Goal: Find specific page/section: Find specific page/section

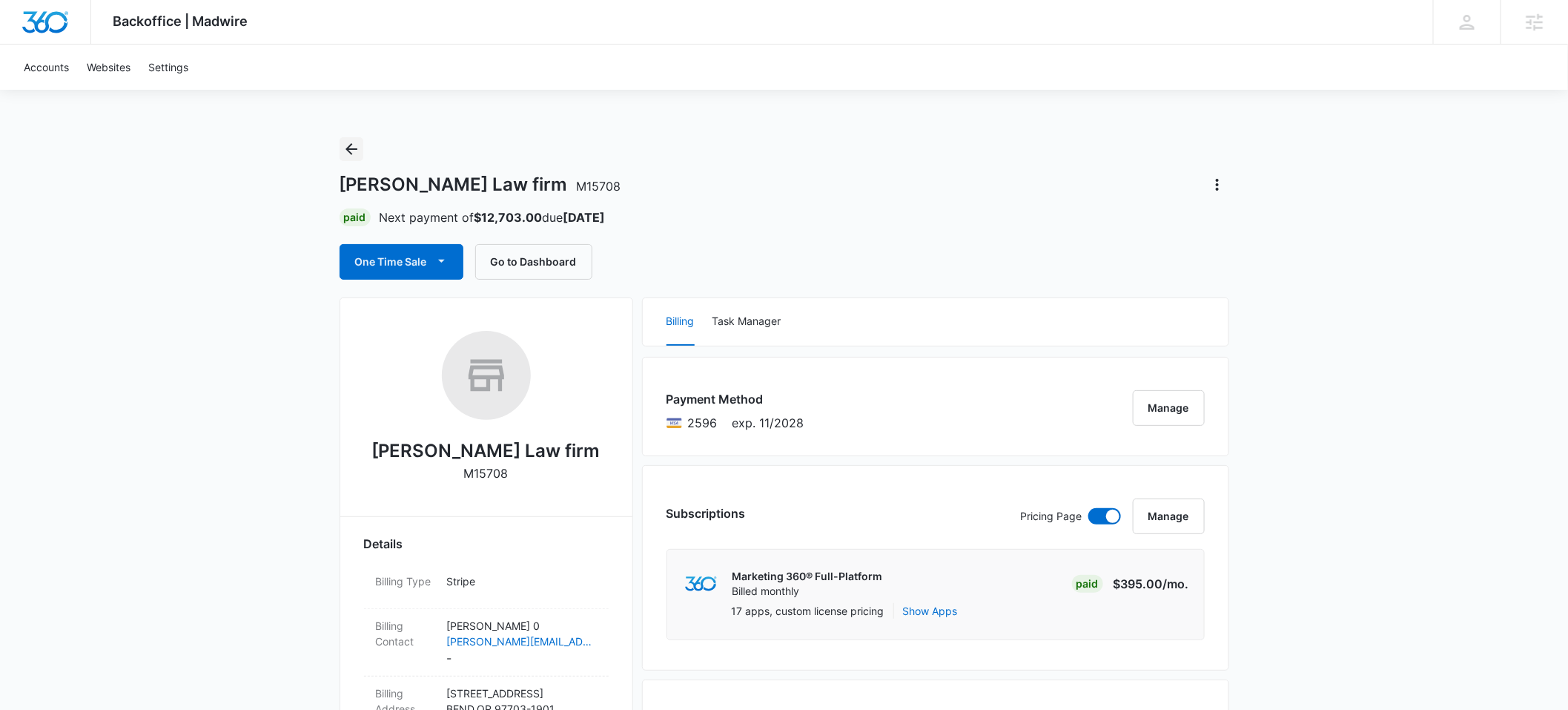
drag, startPoint x: 354, startPoint y: 149, endPoint x: 432, endPoint y: 153, distance: 78.1
click at [357, 148] on icon "Back" at bounding box center [352, 149] width 18 height 18
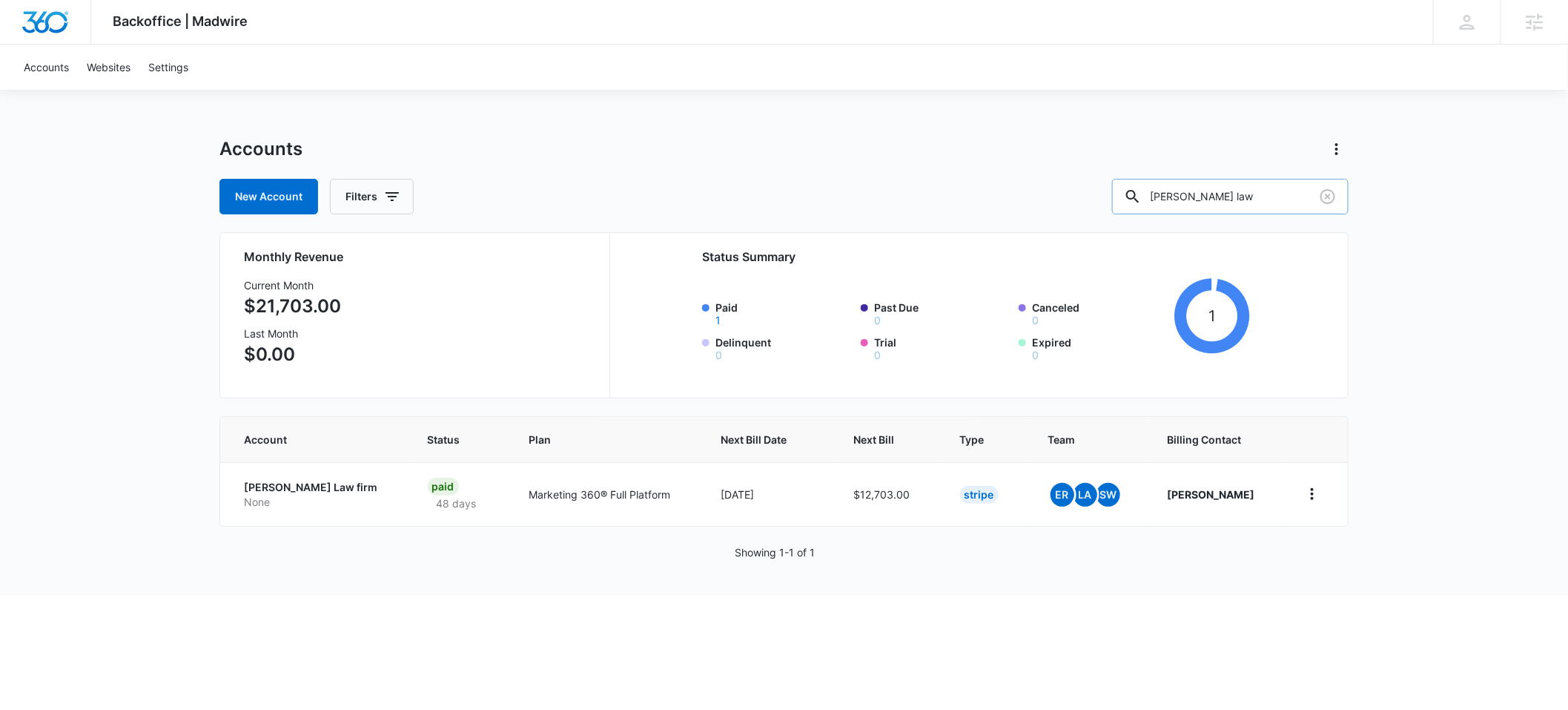
drag, startPoint x: 1258, startPoint y: 199, endPoint x: 1160, endPoint y: 196, distance: 98.0
click at [1160, 196] on input "[PERSON_NAME] law" at bounding box center [1231, 196] width 237 height 35
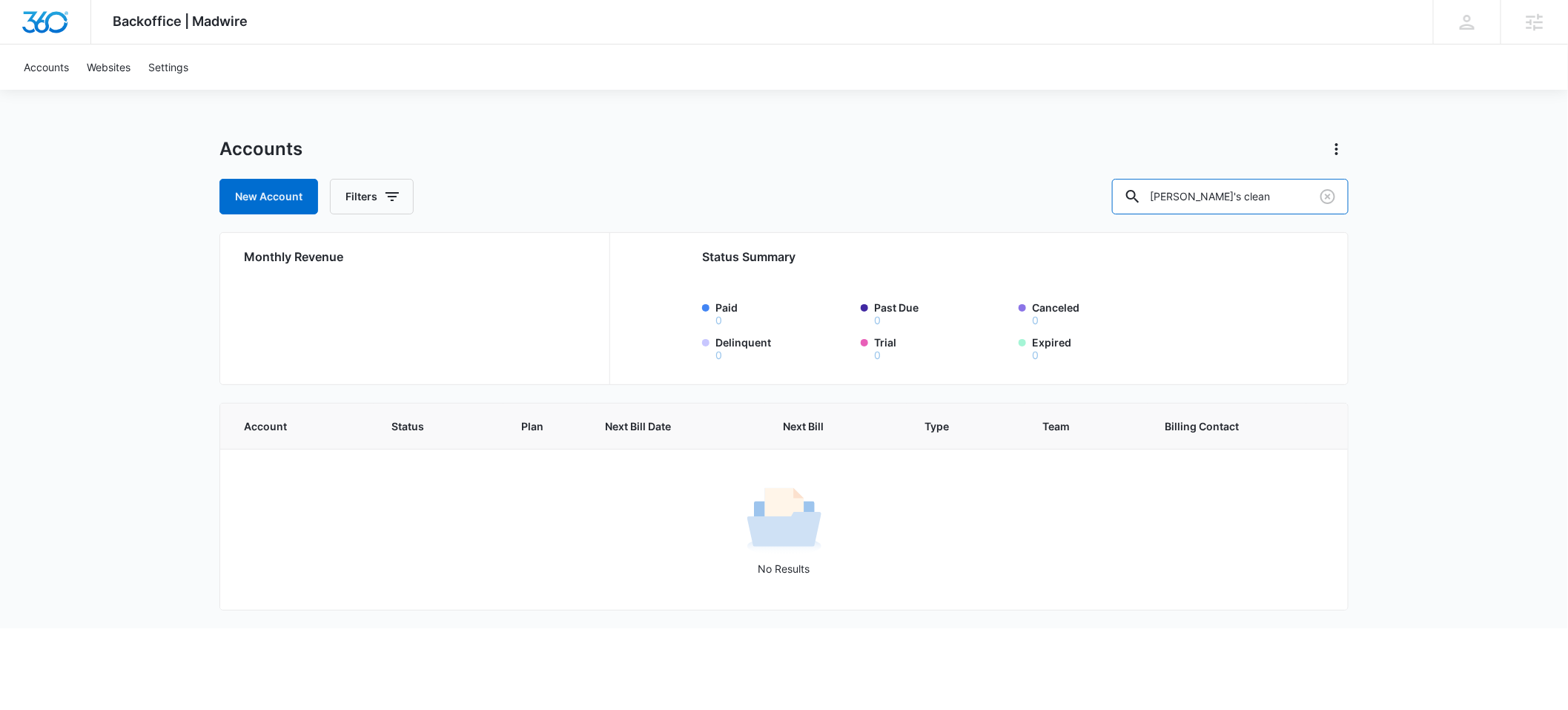
drag, startPoint x: 1263, startPoint y: 197, endPoint x: 1150, endPoint y: 195, distance: 113.0
click at [1150, 195] on div "New Account Filters [PERSON_NAME]'s clean" at bounding box center [784, 196] width 1129 height 35
type input "M326243"
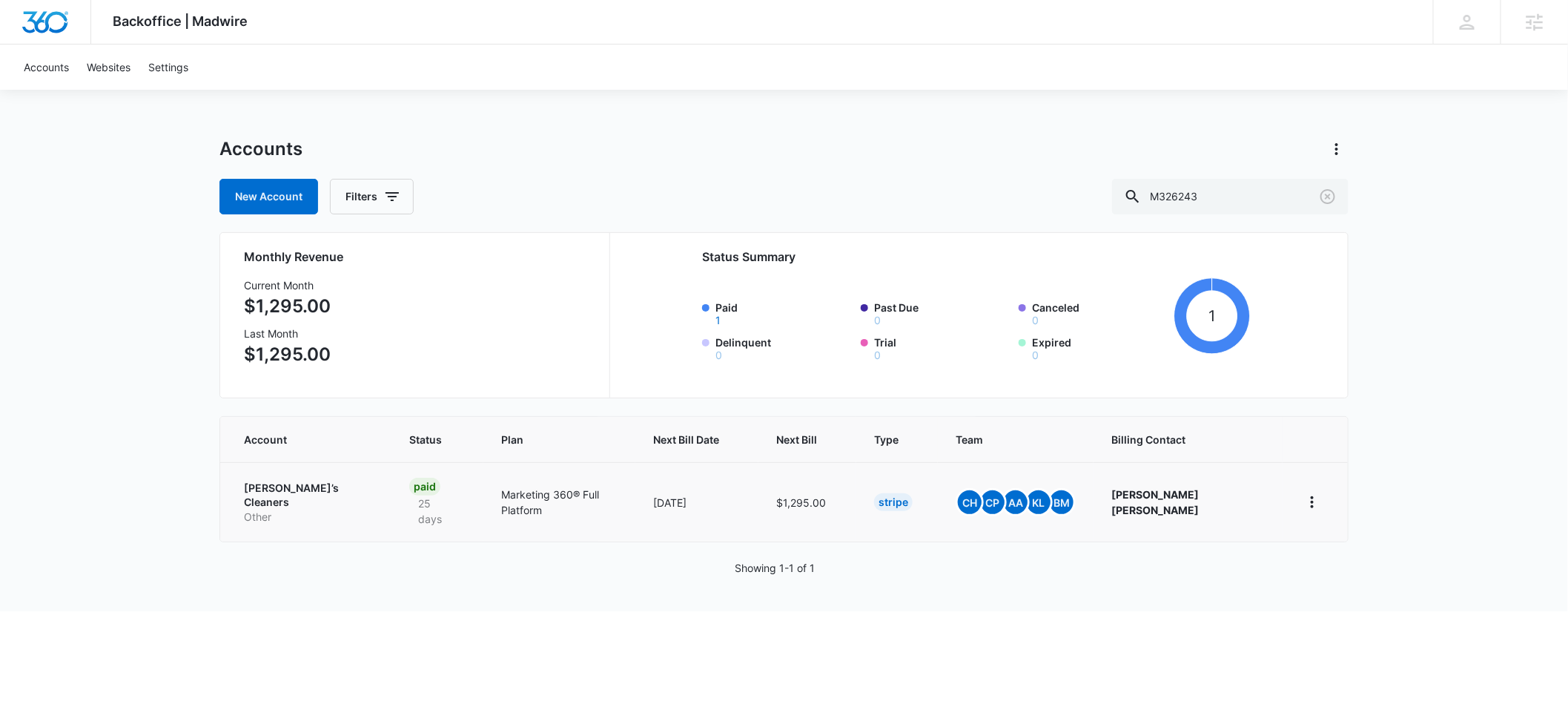
click at [253, 488] on p "[PERSON_NAME]’s Cleaners" at bounding box center [309, 495] width 130 height 29
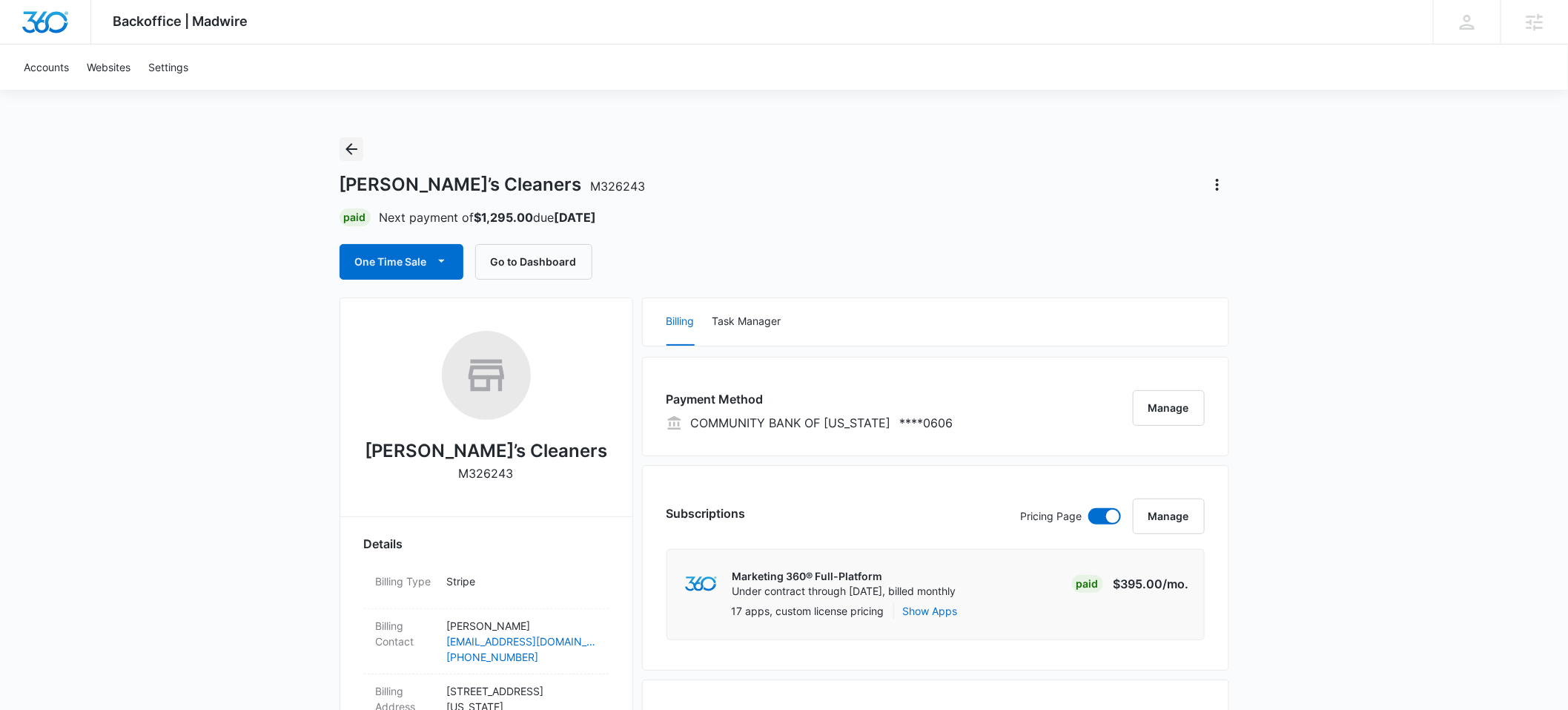
click at [351, 154] on icon "Back" at bounding box center [351, 148] width 12 height 12
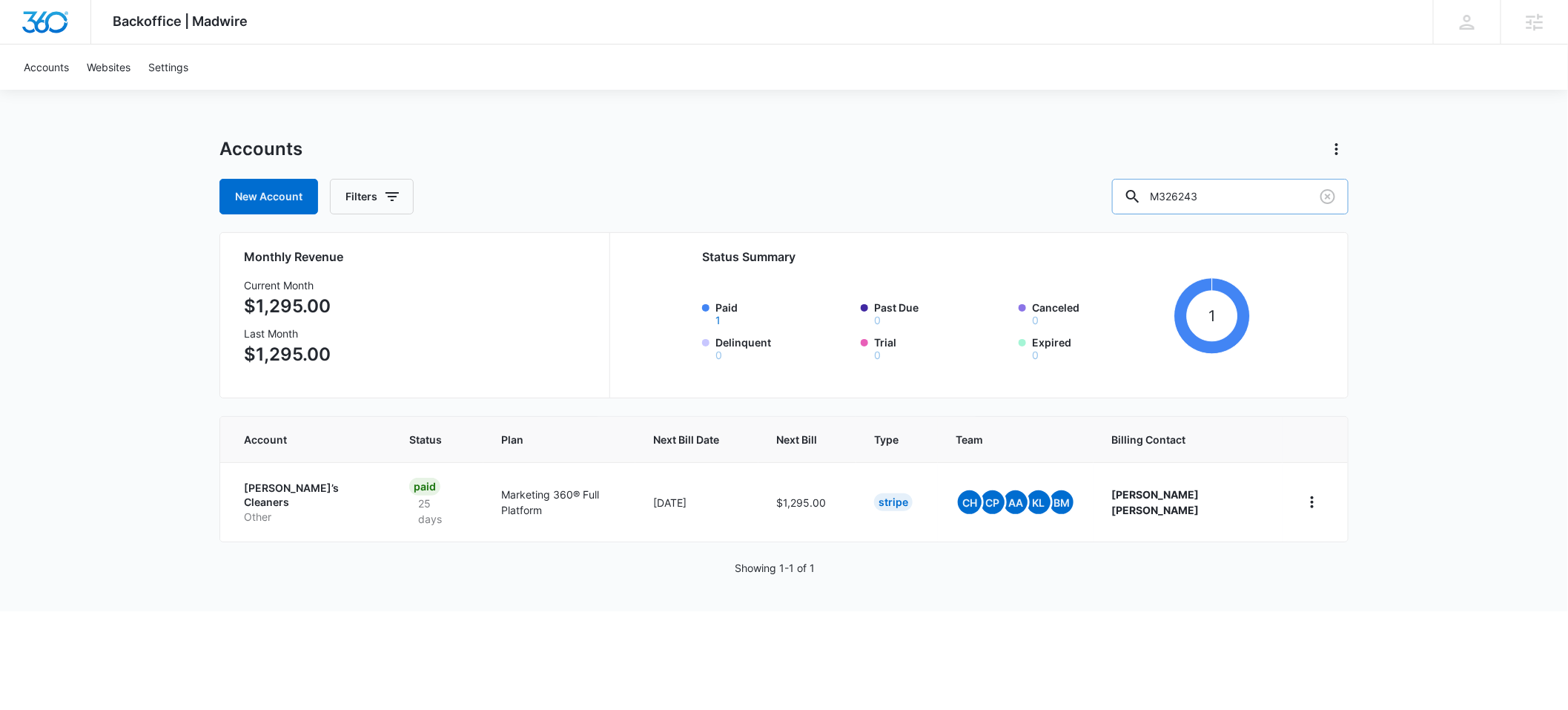
drag, startPoint x: 1243, startPoint y: 198, endPoint x: 1190, endPoint y: 195, distance: 53.1
click at [1190, 195] on input "M326243" at bounding box center [1231, 196] width 237 height 35
type input "let mommy sl"
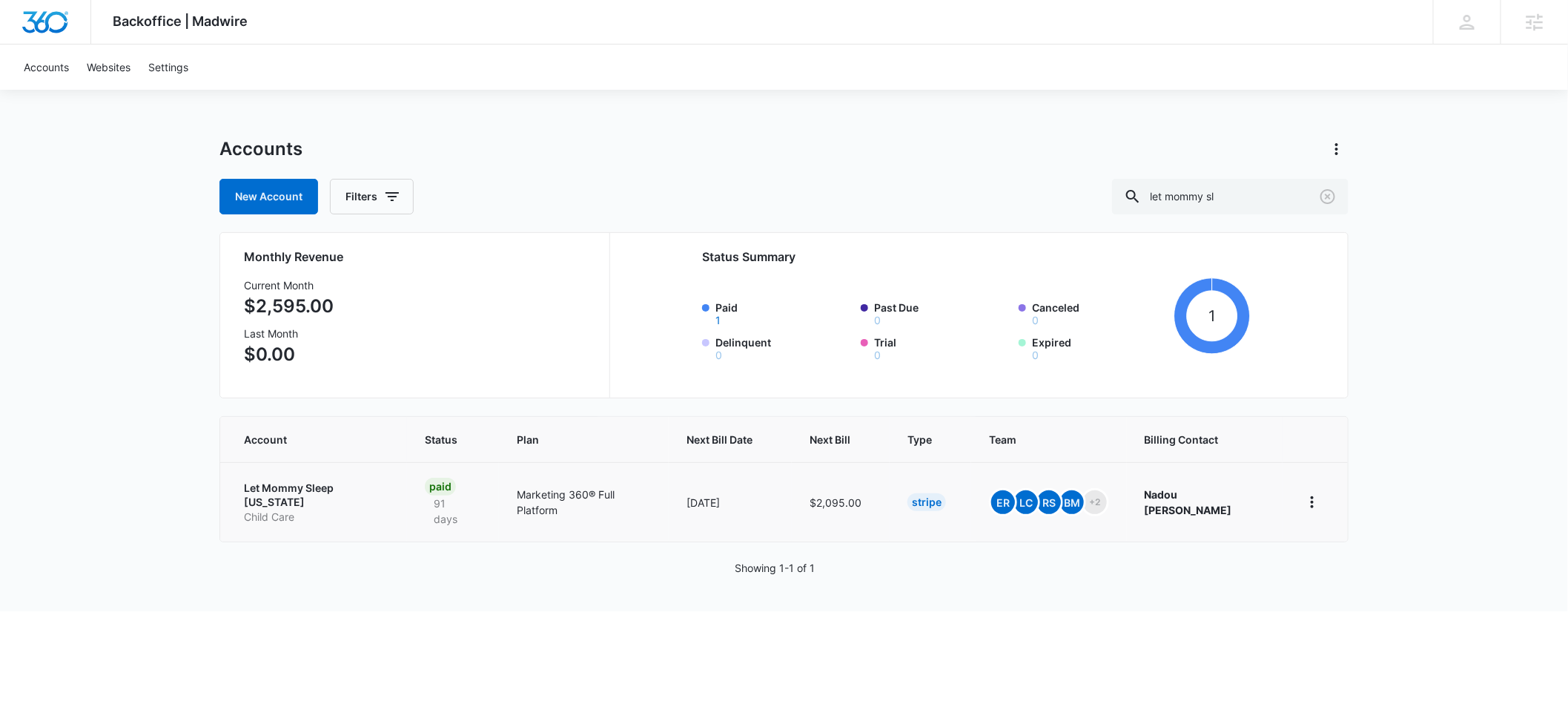
click at [287, 485] on p "Let Mommy Sleep Texas" at bounding box center [316, 495] width 146 height 29
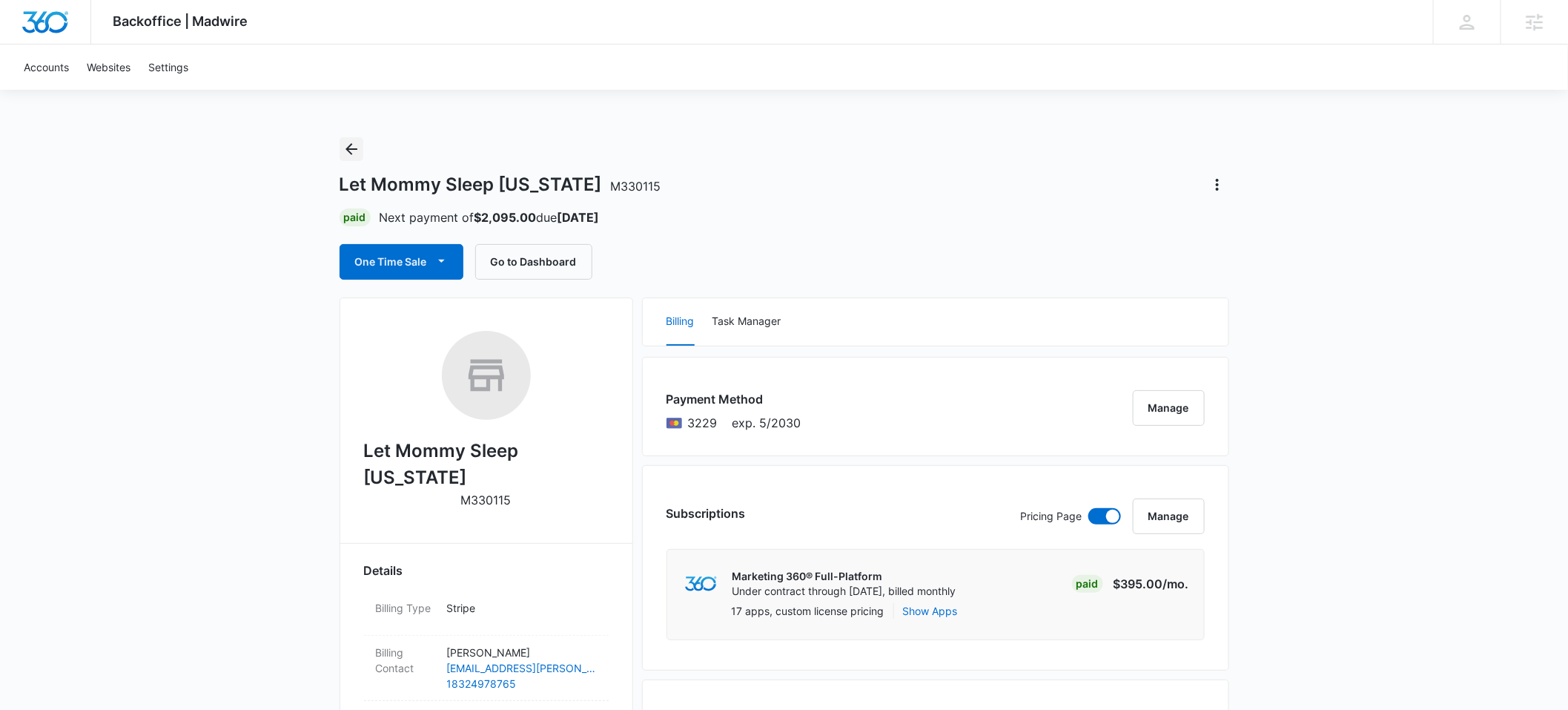
click at [352, 148] on icon "Back" at bounding box center [351, 148] width 12 height 12
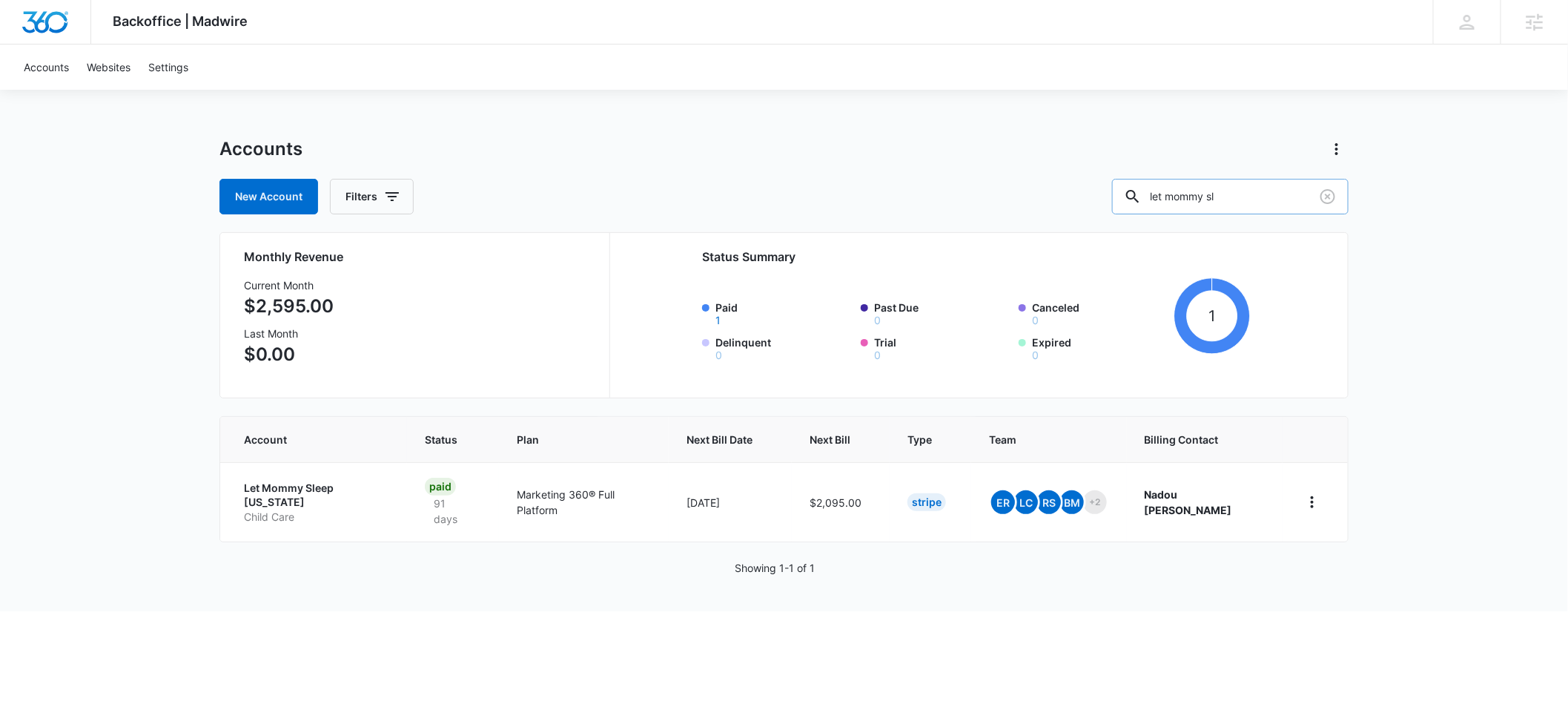
drag, startPoint x: 1262, startPoint y: 196, endPoint x: 1176, endPoint y: 198, distance: 86.0
click at [1176, 198] on div "let mommy sl" at bounding box center [1231, 196] width 237 height 35
type input "M176476"
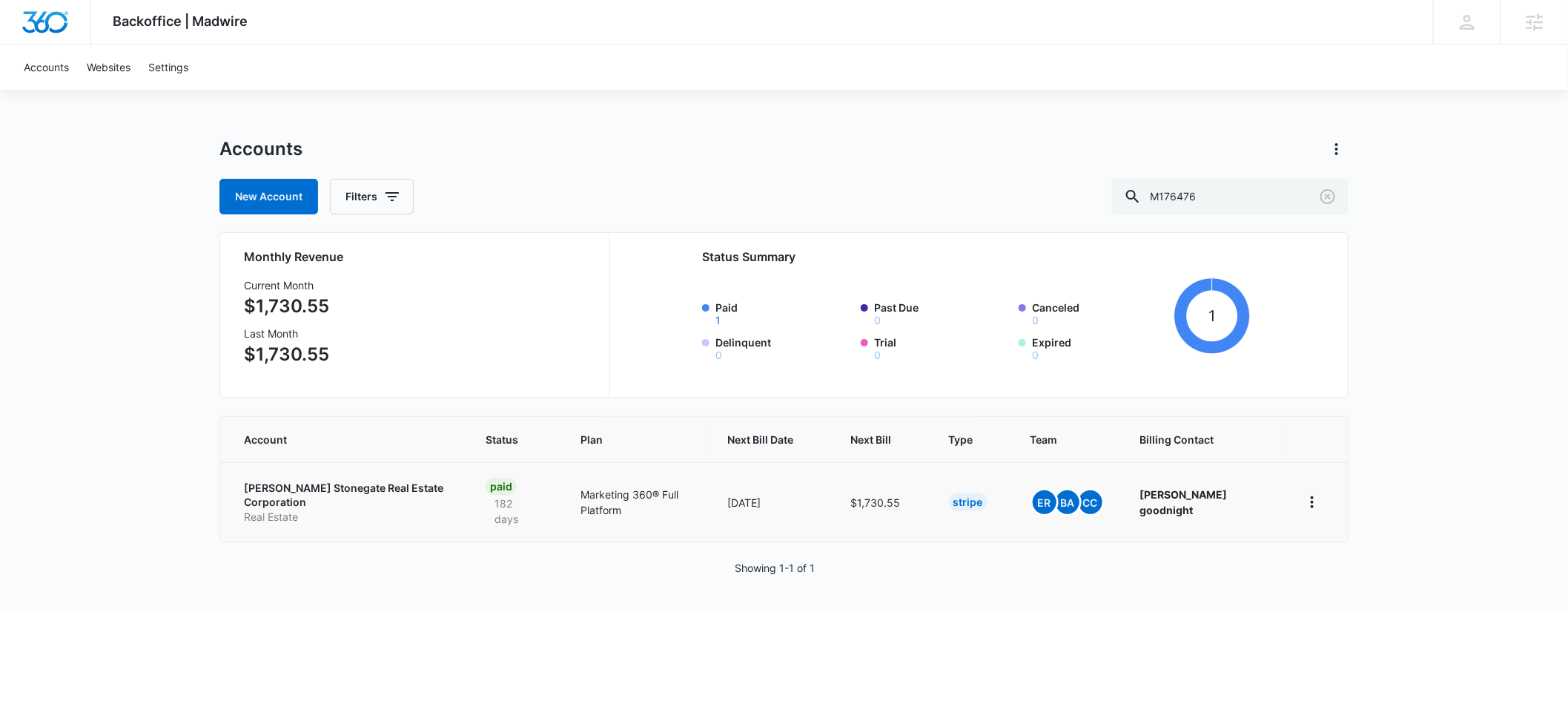
click at [278, 488] on p "[PERSON_NAME] Stonegate Real Estate Corporation" at bounding box center [347, 495] width 206 height 29
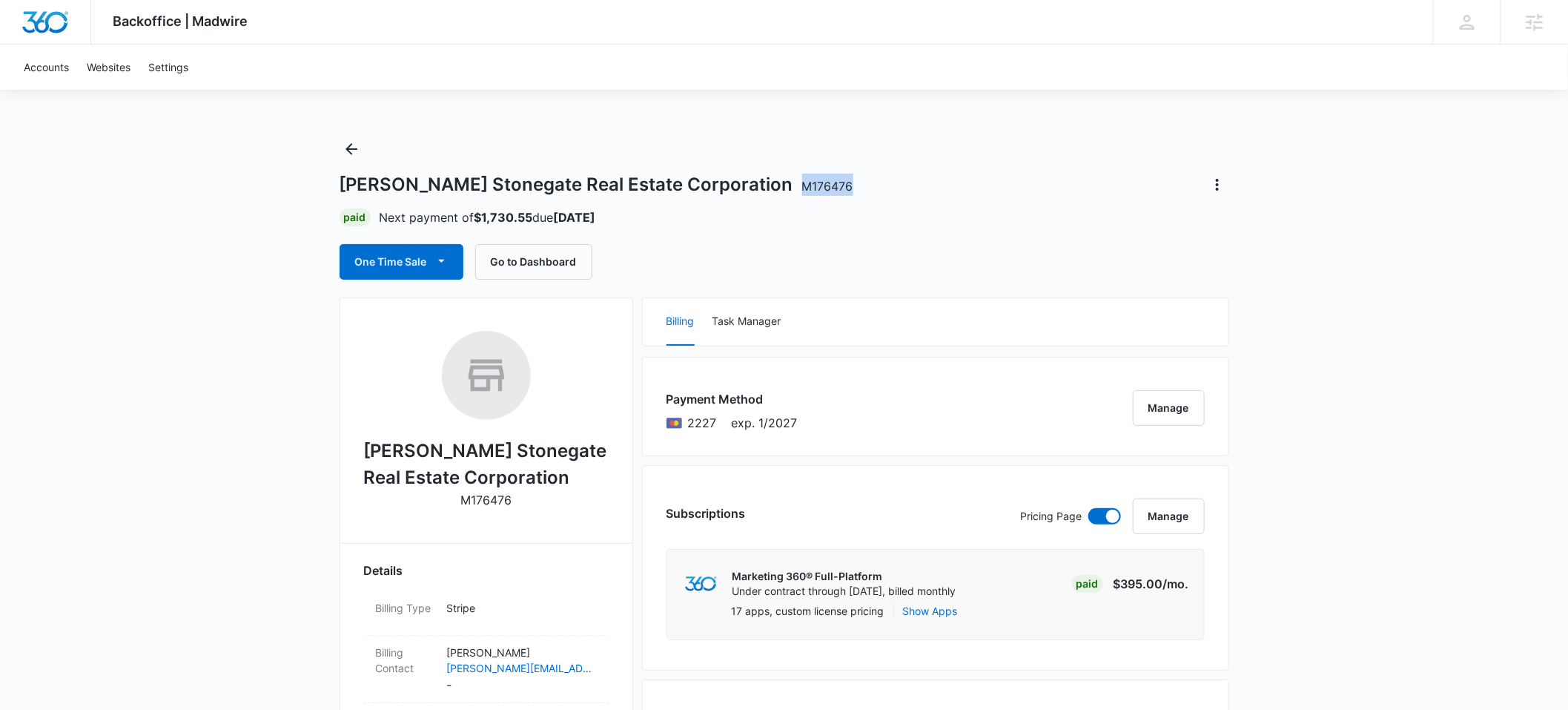
drag, startPoint x: 717, startPoint y: 185, endPoint x: 767, endPoint y: 185, distance: 50.0
click at [802, 185] on span "M176476" at bounding box center [827, 186] width 52 height 14
copy span "M176476"
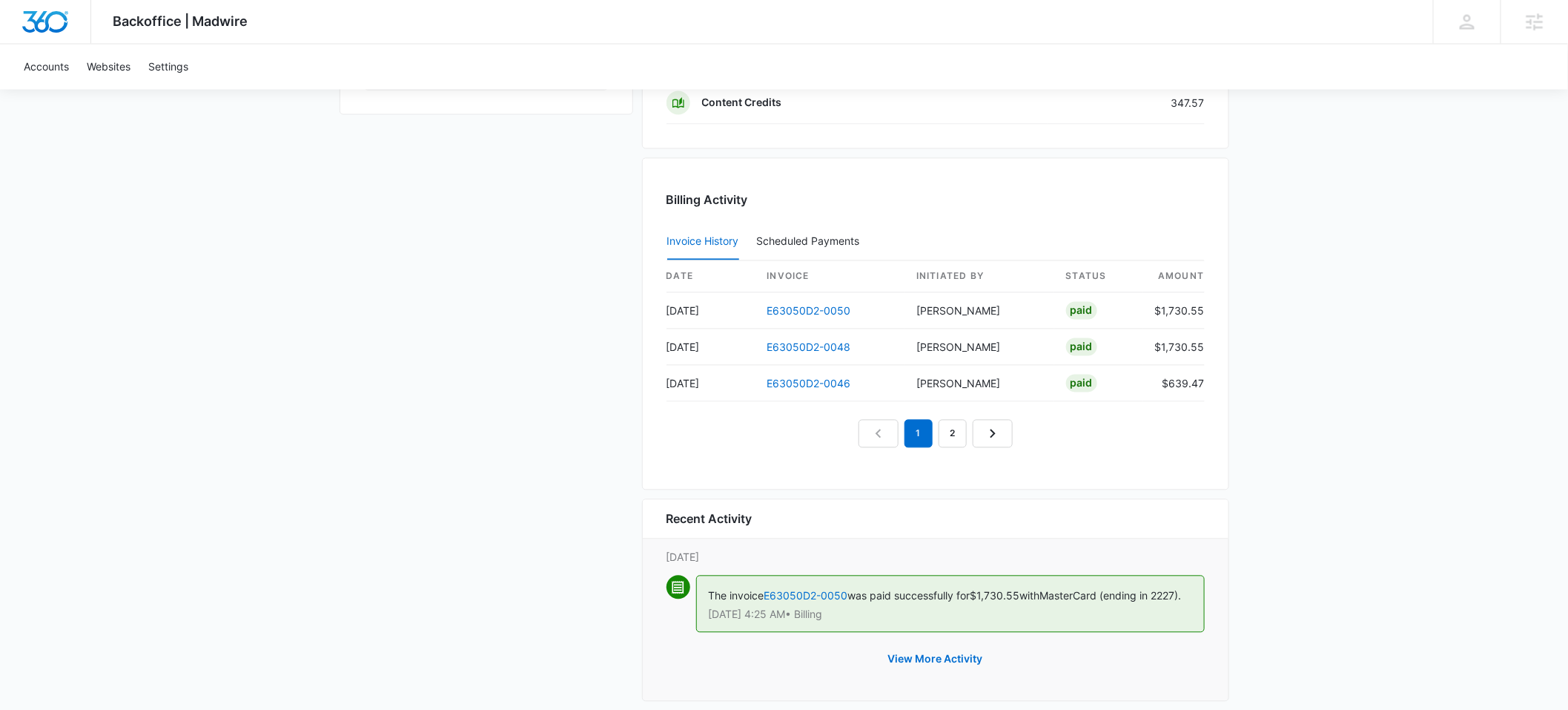
scroll to position [1398, 0]
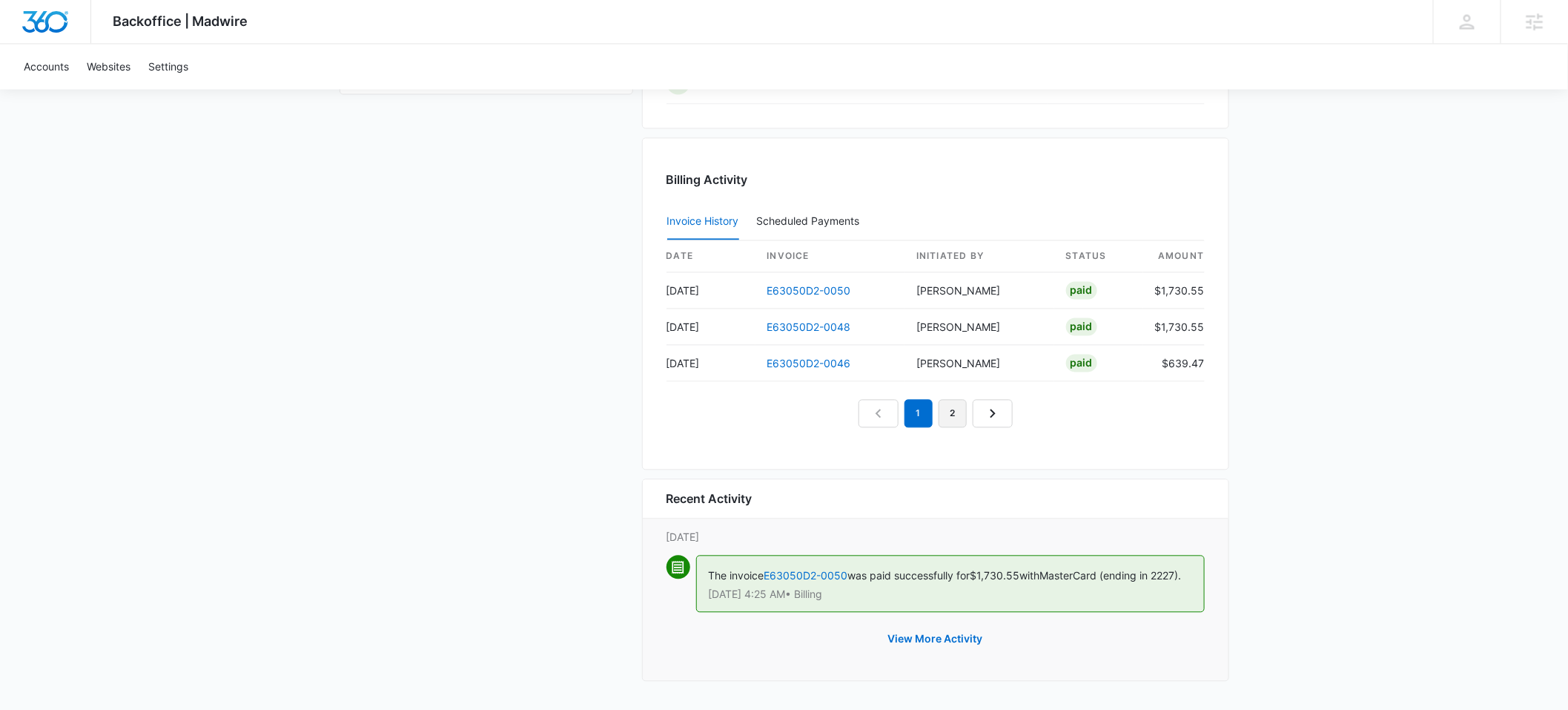
click at [954, 400] on link "2" at bounding box center [952, 413] width 28 height 28
click at [907, 402] on link "1" at bounding box center [902, 413] width 28 height 28
click at [803, 357] on link "E63050D2-0046" at bounding box center [809, 364] width 84 height 13
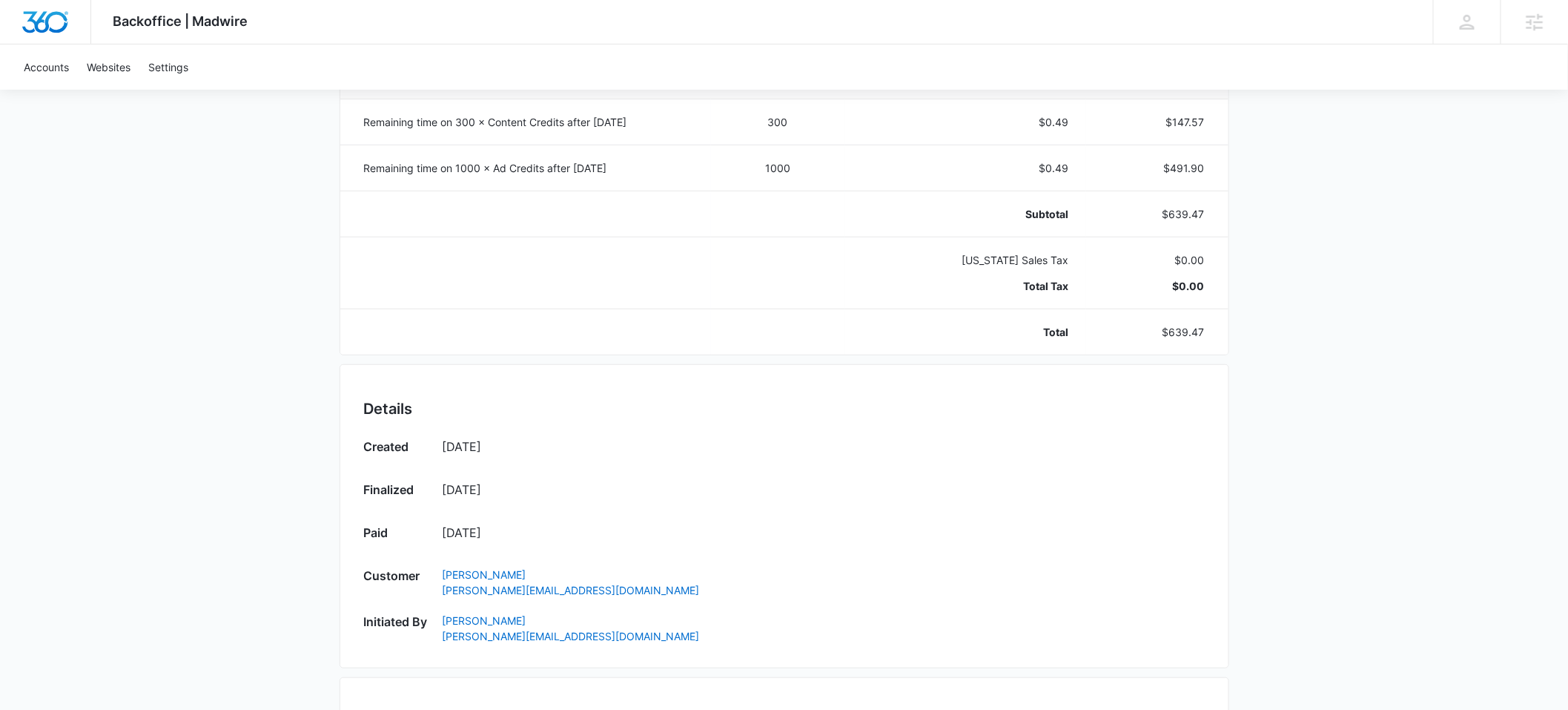
scroll to position [347, 0]
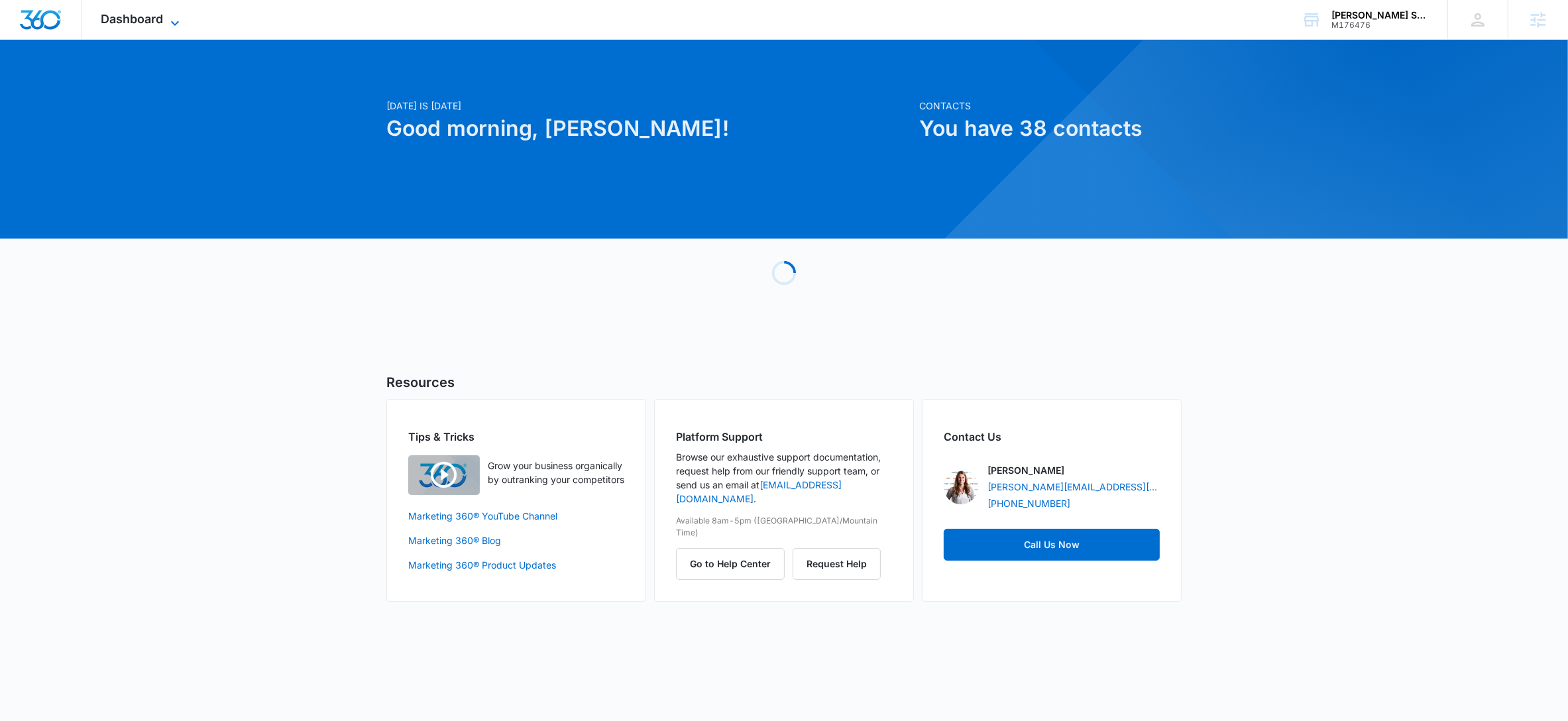
click at [168, 19] on icon at bounding box center [175, 23] width 16 height 16
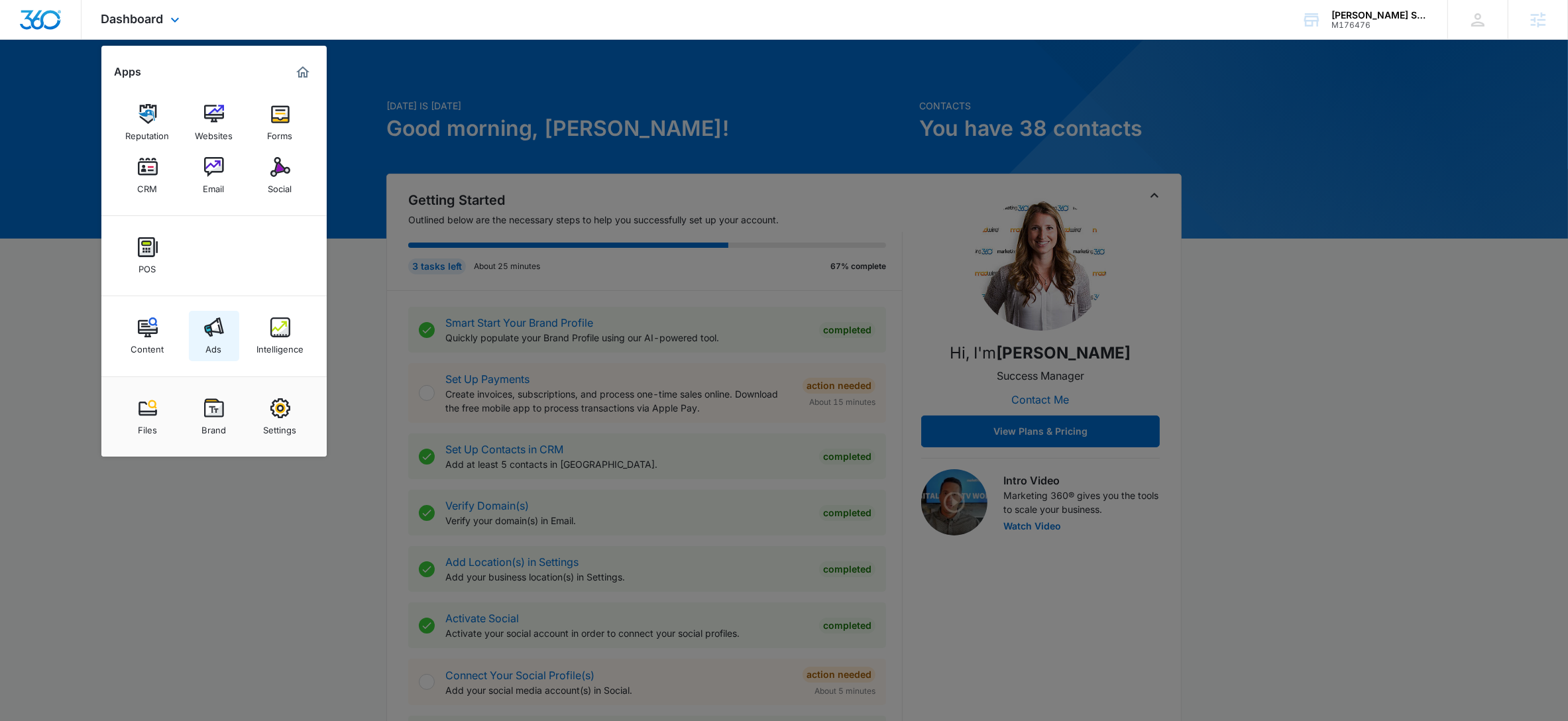
click at [204, 329] on img at bounding box center [214, 327] width 20 height 20
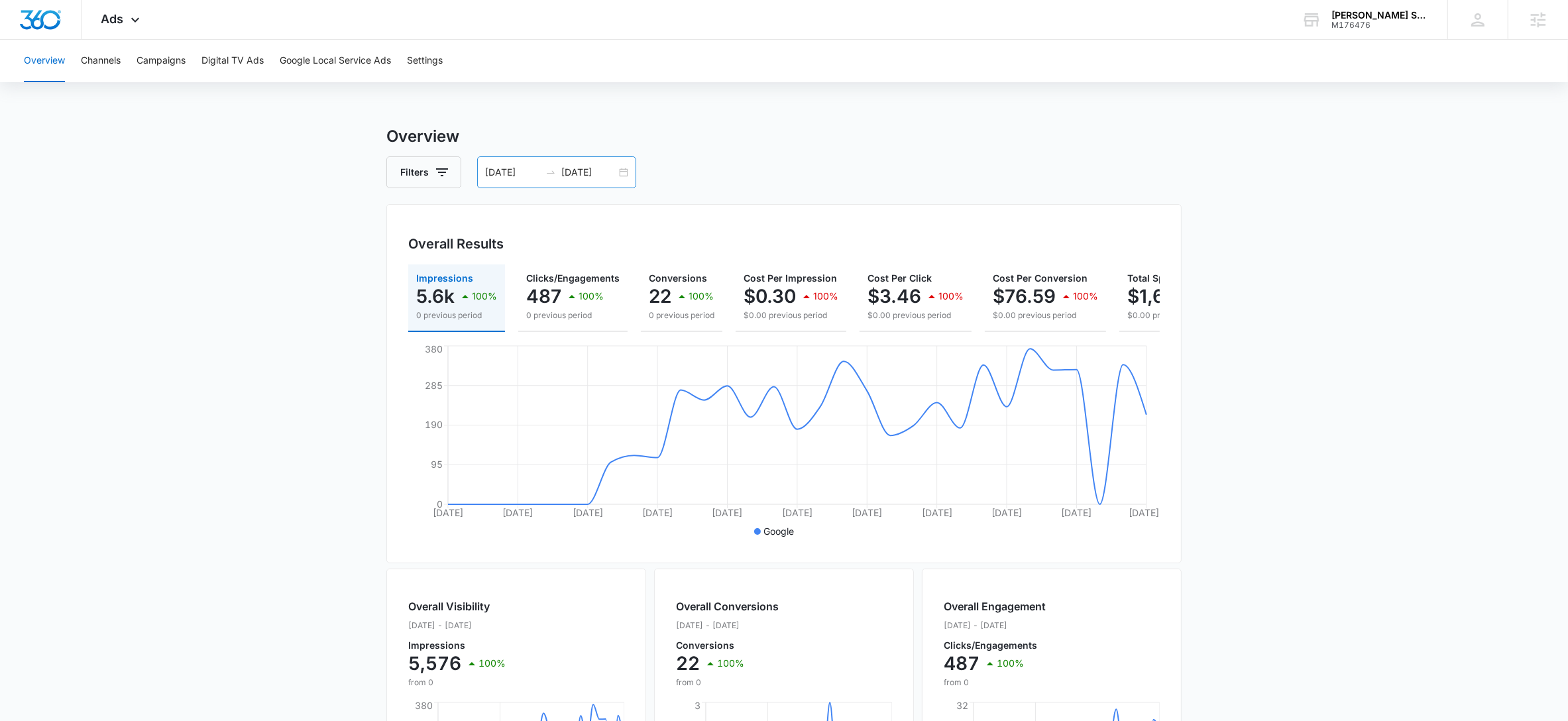
click at [506, 173] on input "[DATE]" at bounding box center [512, 172] width 55 height 15
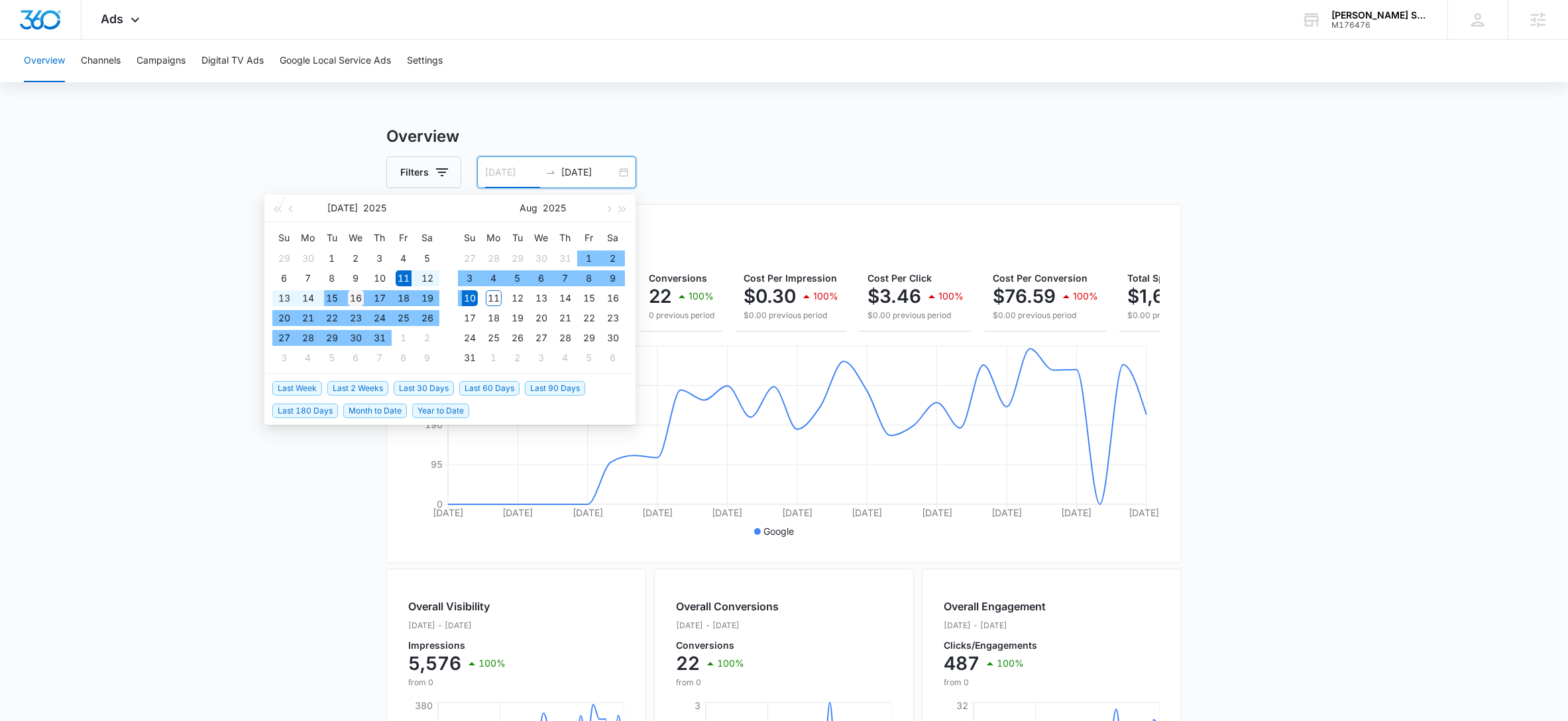
type input "[DATE]"
click at [356, 296] on div "16" at bounding box center [356, 298] width 16 height 16
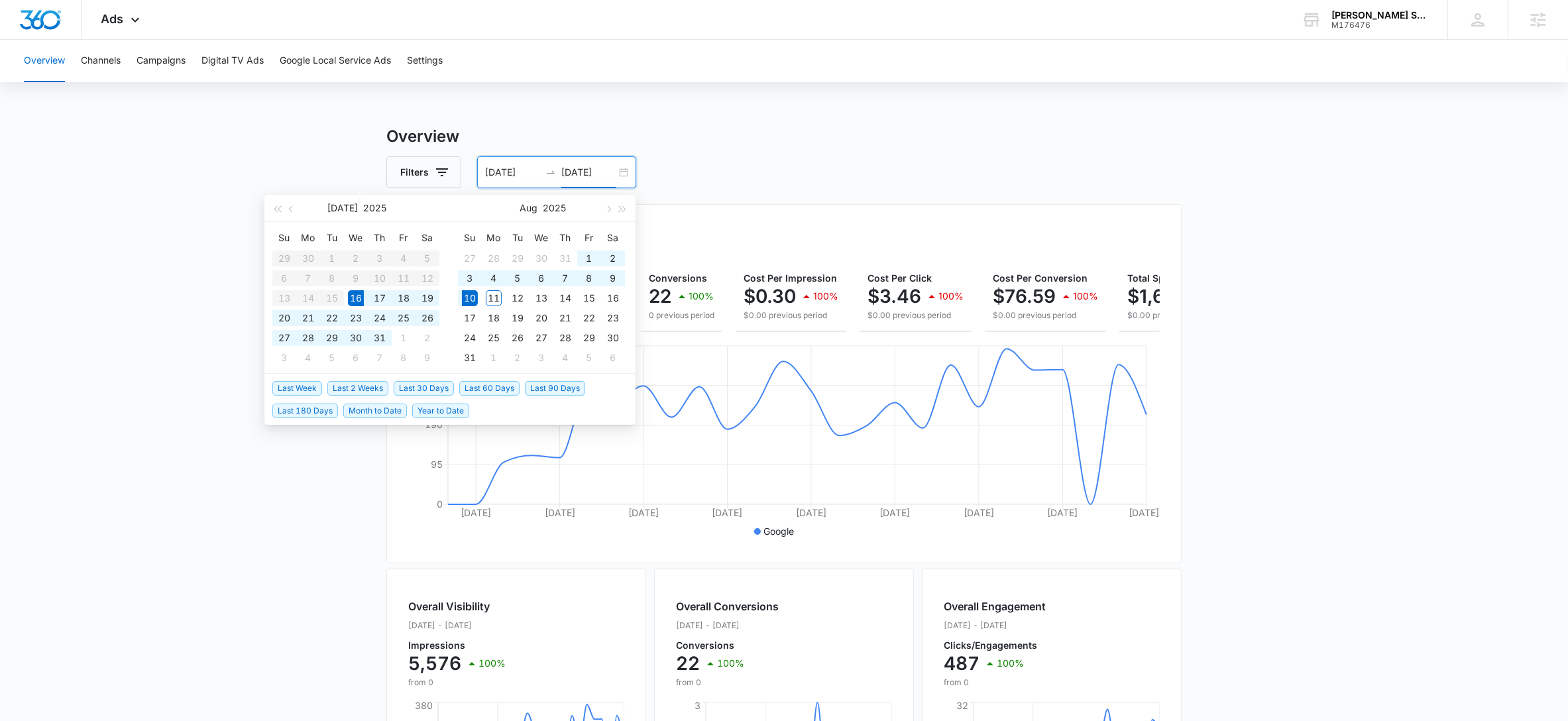
type input "[DATE]"
click at [1323, 348] on main "Overview Filters [DATE] [DATE] Overall Results Impressions 5.6k 100% 0 previous…" at bounding box center [784, 601] width 1568 height 952
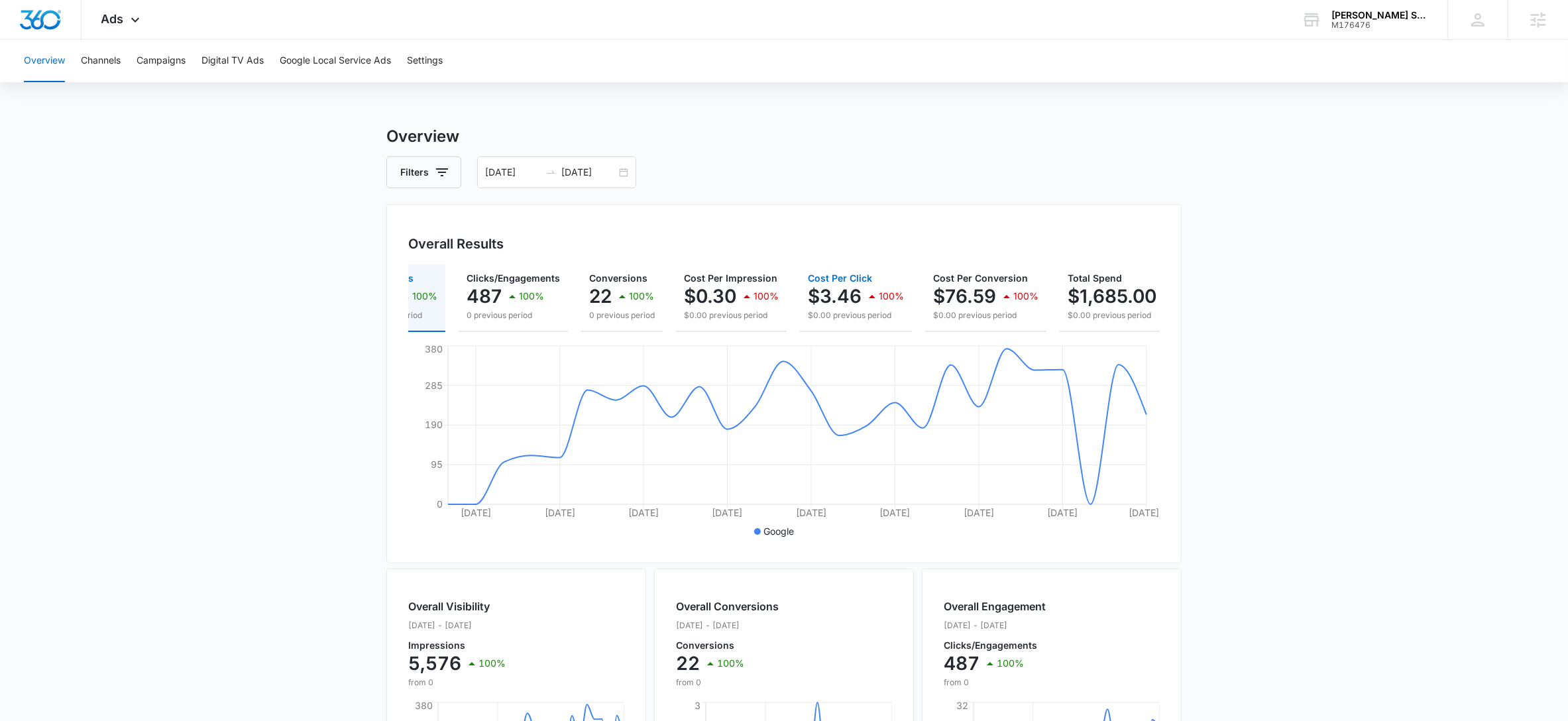
scroll to position [0, 57]
